Goal: Task Accomplishment & Management: Manage account settings

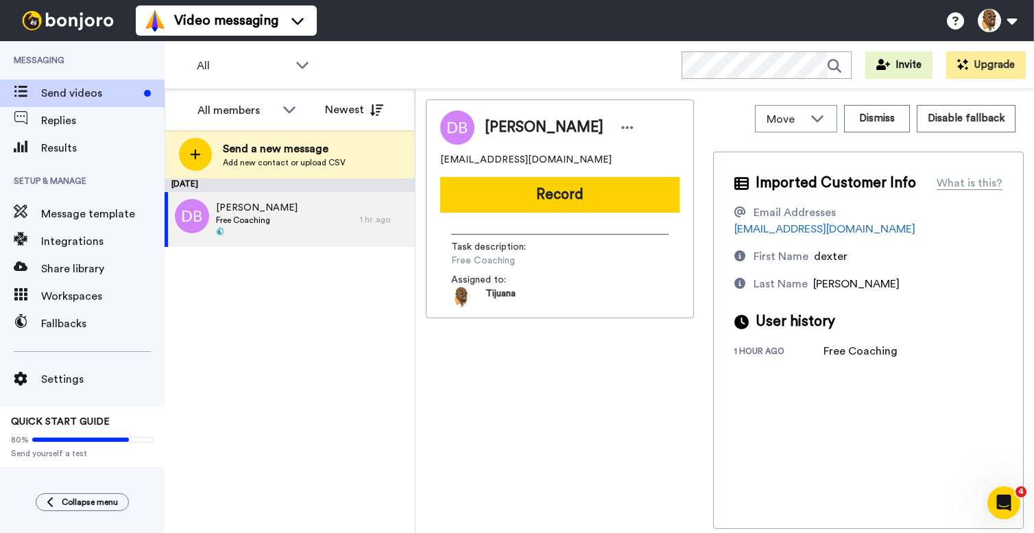
click at [715, 23] on div "Video messaging Help docs Settings" at bounding box center [585, 20] width 898 height 41
click at [266, 223] on span "Free Coaching" at bounding box center [257, 220] width 82 height 11
click at [288, 109] on icon at bounding box center [289, 109] width 16 height 14
click at [324, 293] on div "September 15 Dexter Braithwaite Free Coaching 1 hr. ago" at bounding box center [290, 355] width 250 height 355
click at [65, 118] on span "Replies" at bounding box center [102, 120] width 123 height 16
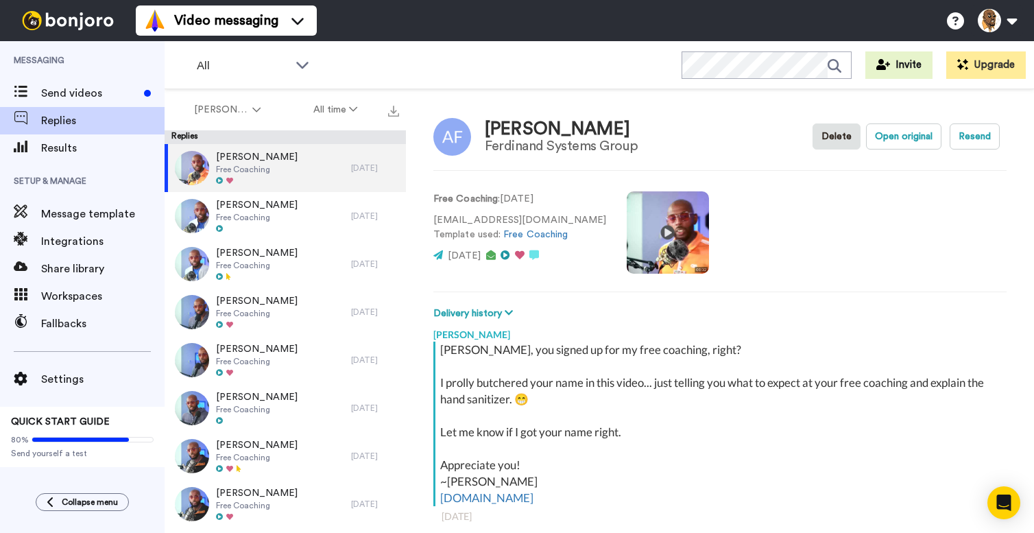
scroll to position [48, 0]
